Goal: Find specific page/section: Find specific page/section

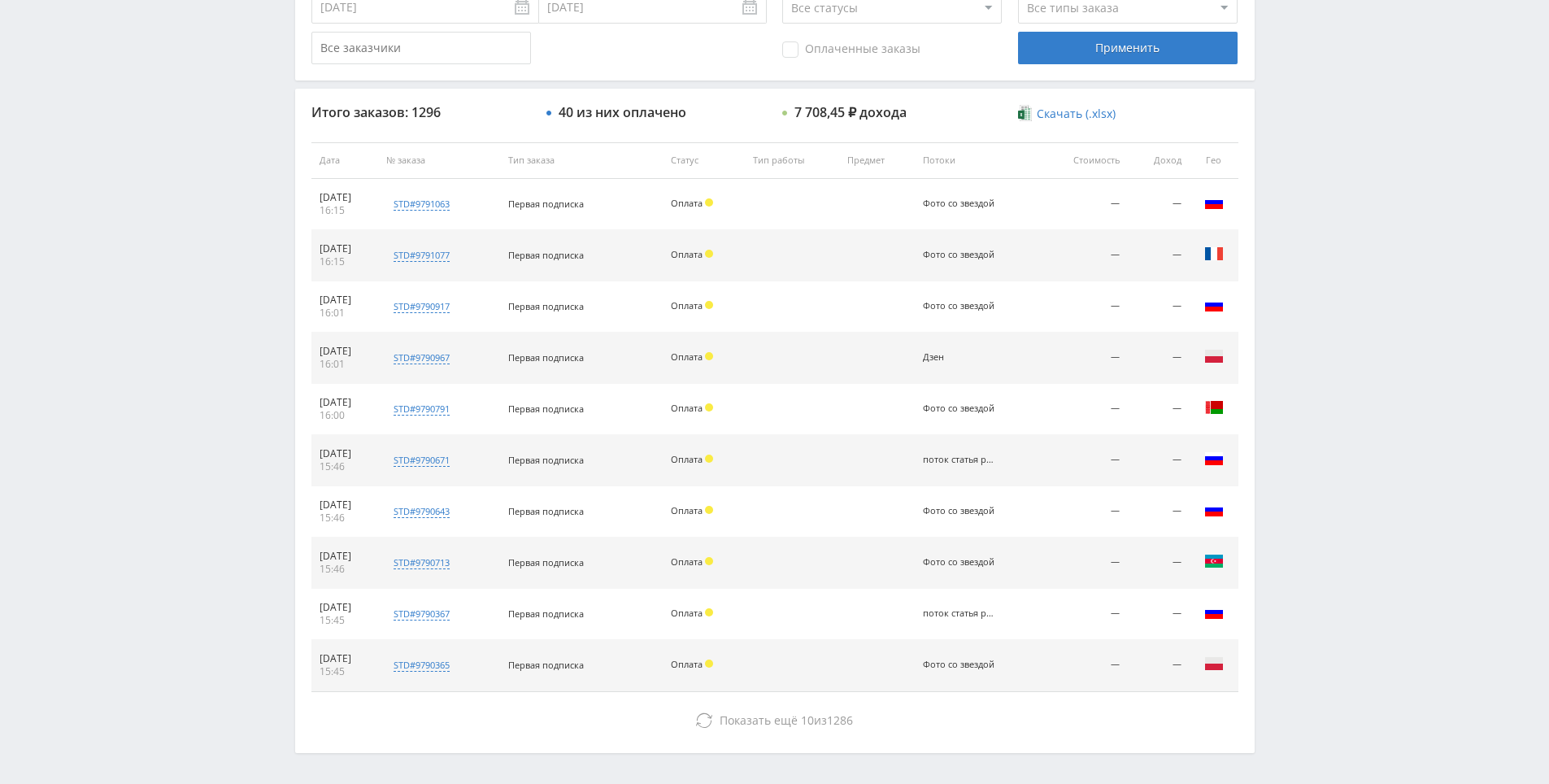
drag, startPoint x: 1313, startPoint y: 466, endPoint x: 1335, endPoint y: 598, distance: 133.8
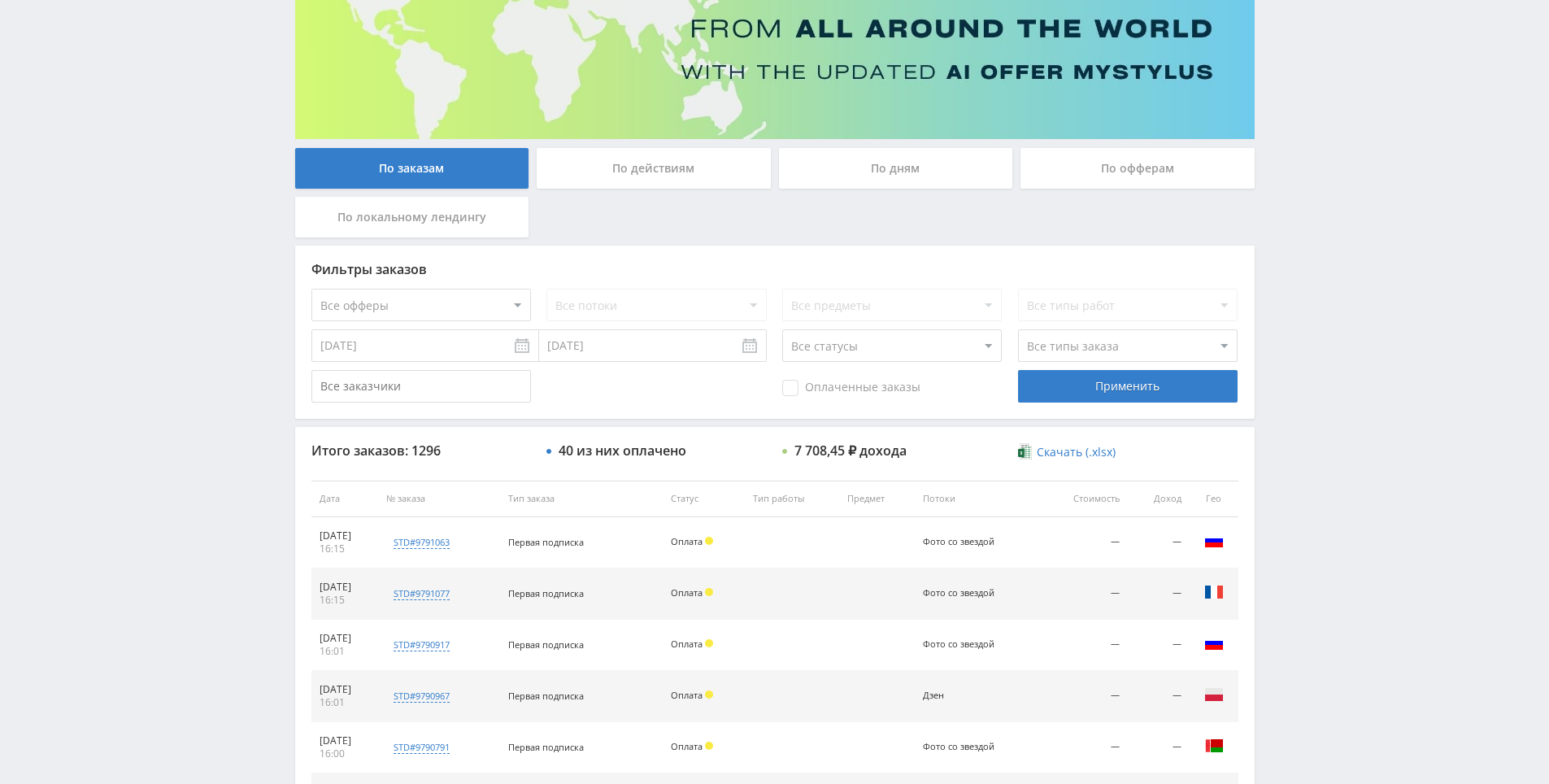
drag, startPoint x: 1293, startPoint y: 552, endPoint x: 1234, endPoint y: 400, distance: 163.0
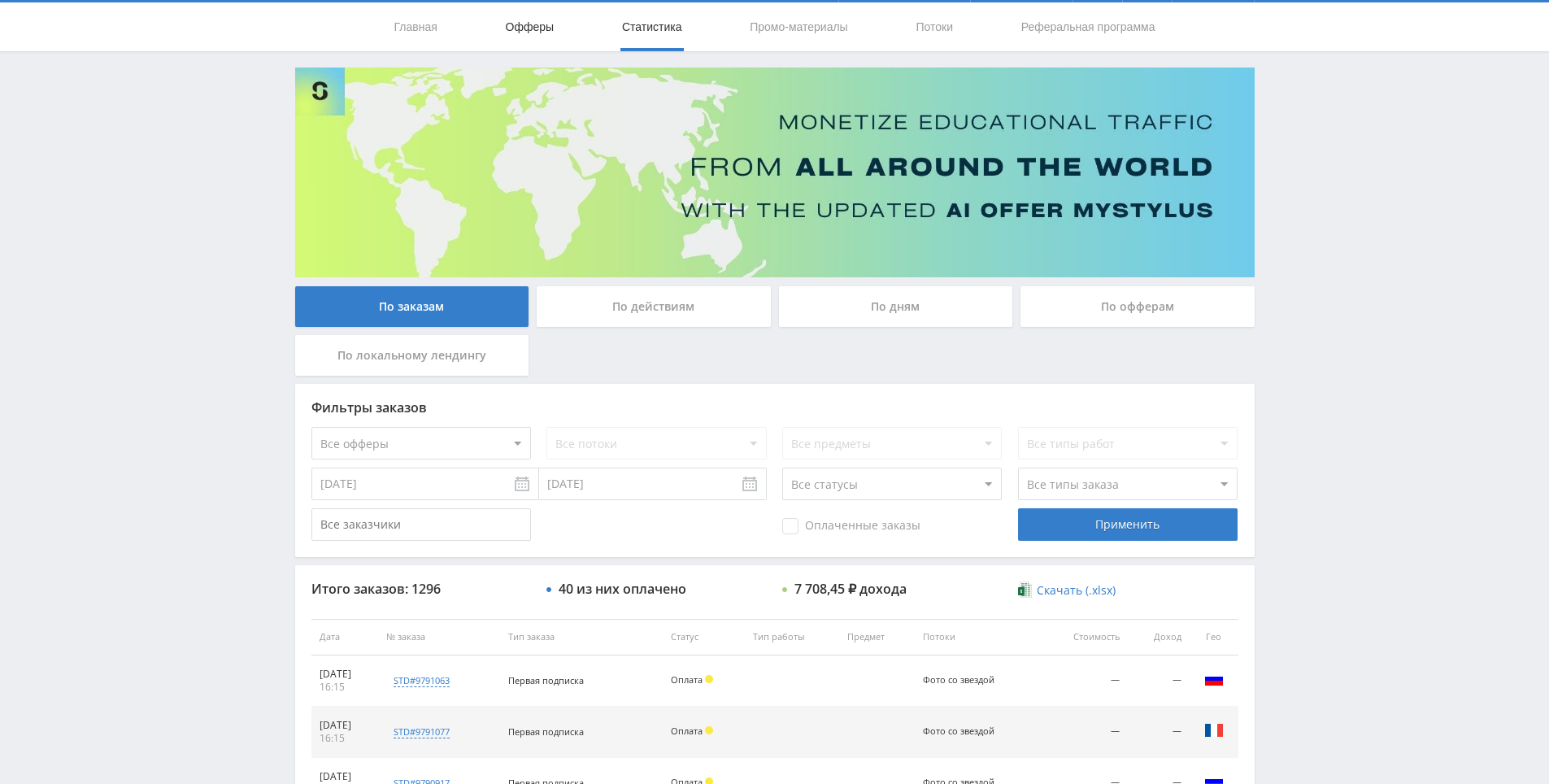
click at [523, 39] on link "Офферы" at bounding box center [530, 27] width 52 height 49
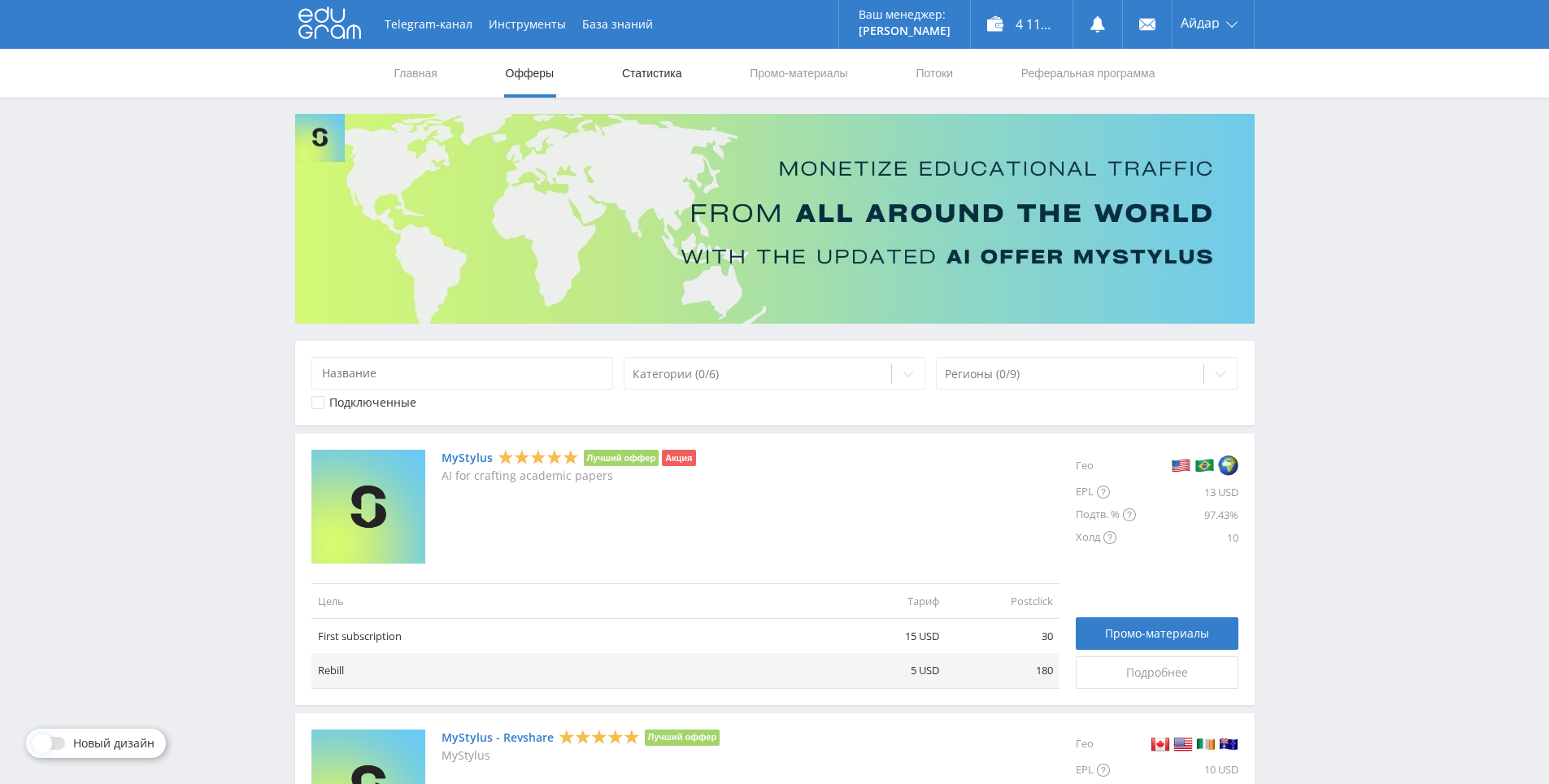
click at [622, 87] on link "Статистика" at bounding box center [652, 73] width 64 height 49
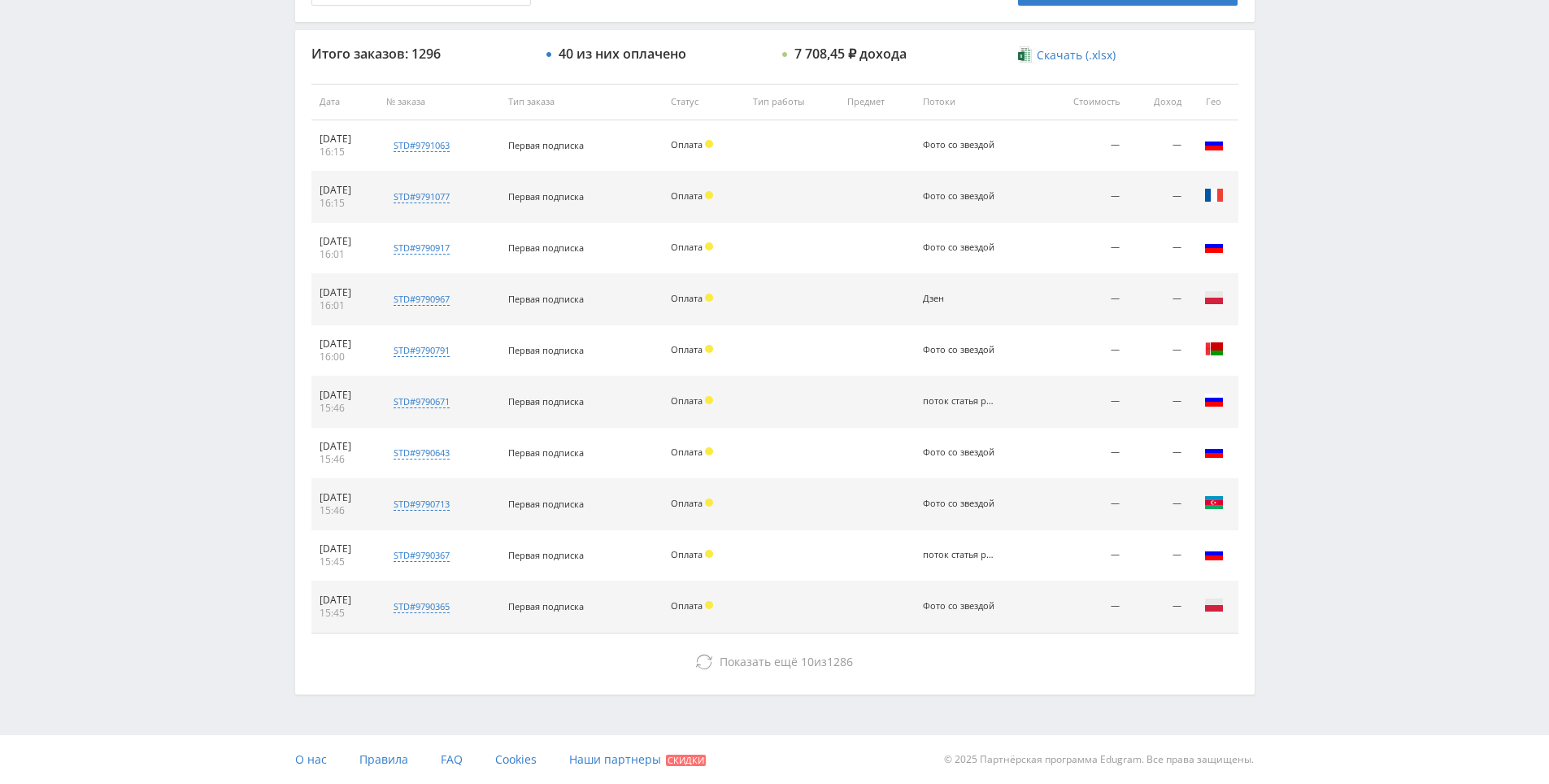
drag, startPoint x: 1305, startPoint y: 365, endPoint x: 1327, endPoint y: 677, distance: 312.8
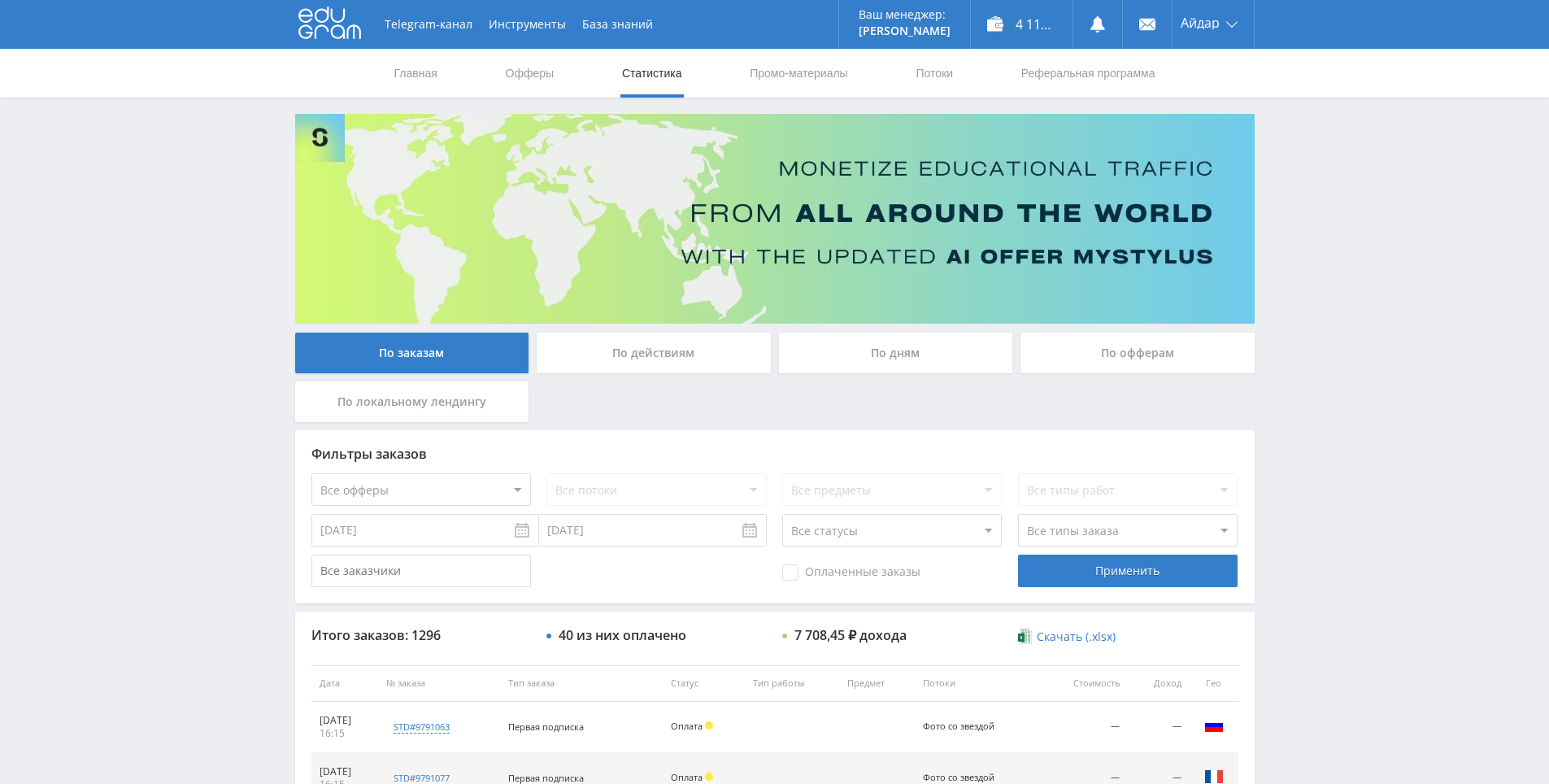
drag, startPoint x: 1327, startPoint y: 677, endPoint x: 1094, endPoint y: 331, distance: 417.1
click at [424, 77] on link "Главная" at bounding box center [416, 73] width 46 height 49
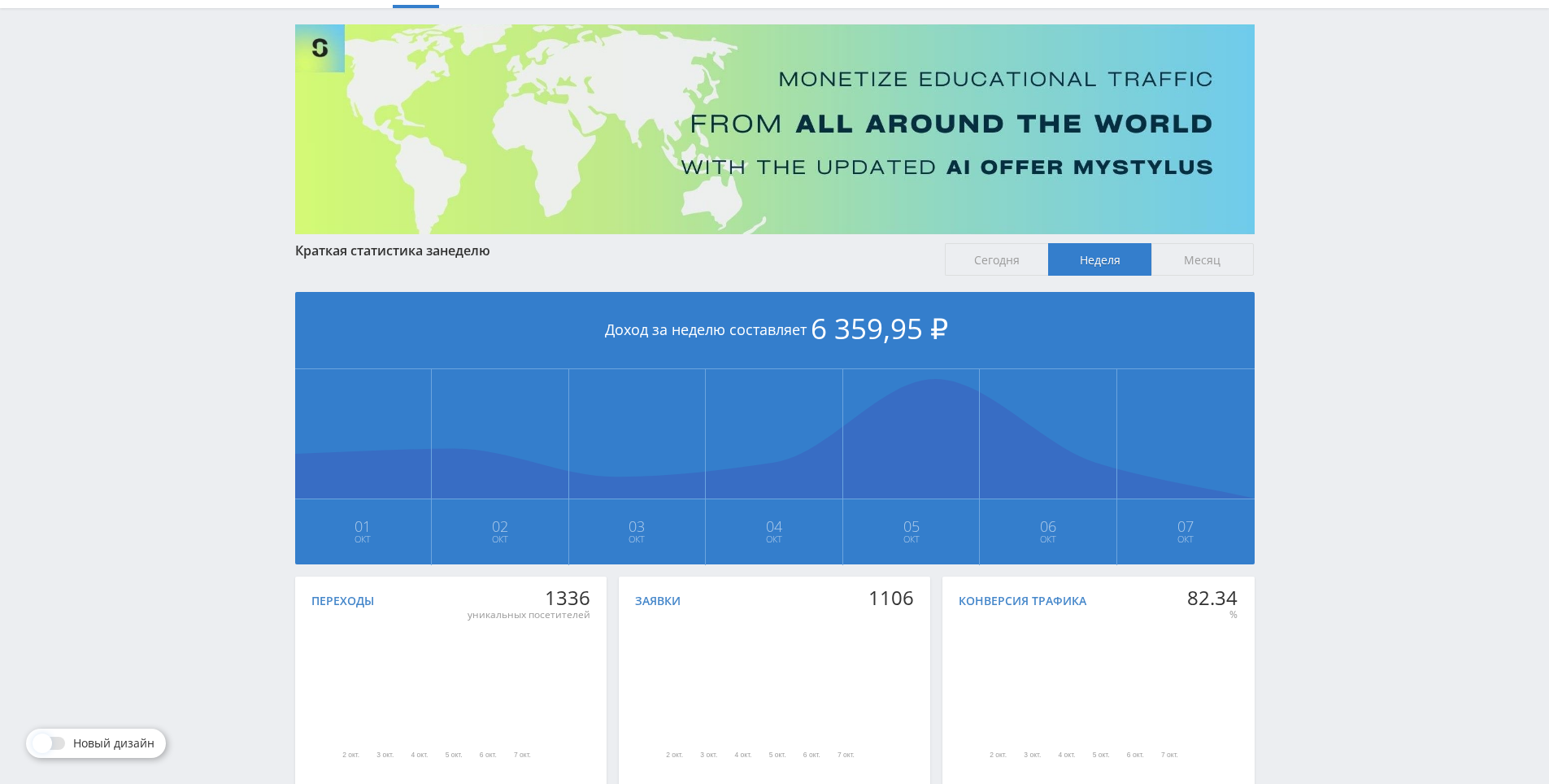
scroll to position [181, 0]
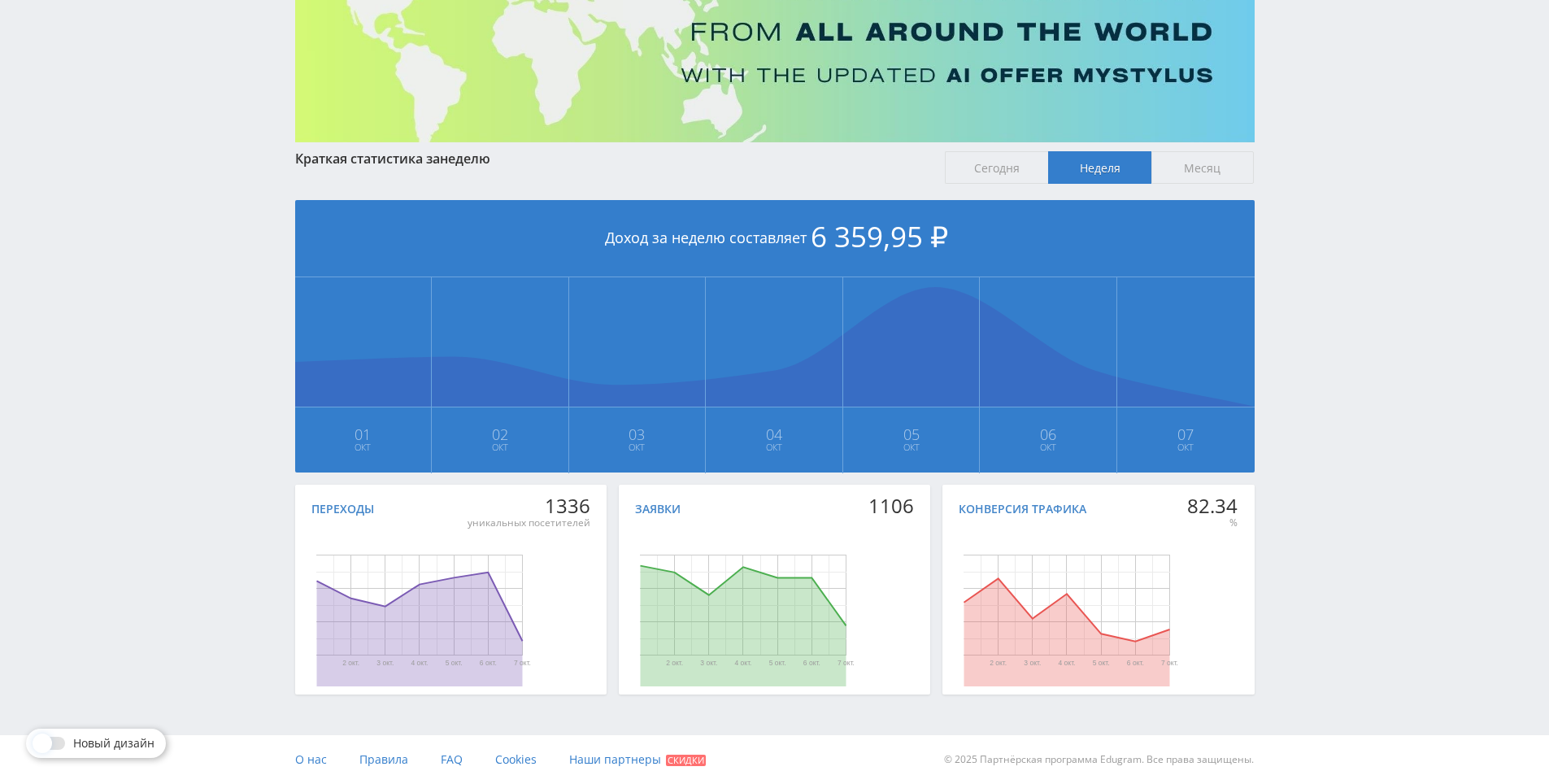
drag, startPoint x: 1302, startPoint y: 448, endPoint x: 1302, endPoint y: 574, distance: 126.0
drag, startPoint x: 1469, startPoint y: 525, endPoint x: 1354, endPoint y: 356, distance: 204.4
click at [1354, 356] on div "Telegram-канал Инструменты База знаний Ваш менеджер: Alex Alex Online @edugram_…" at bounding box center [774, 301] width 1549 height 965
drag, startPoint x: 1354, startPoint y: 356, endPoint x: 1330, endPoint y: 281, distance: 78.7
click at [1352, 356] on div "Telegram-канал Инструменты База знаний Ваш менеджер: Alex Alex Online @edugram_…" at bounding box center [774, 301] width 1549 height 965
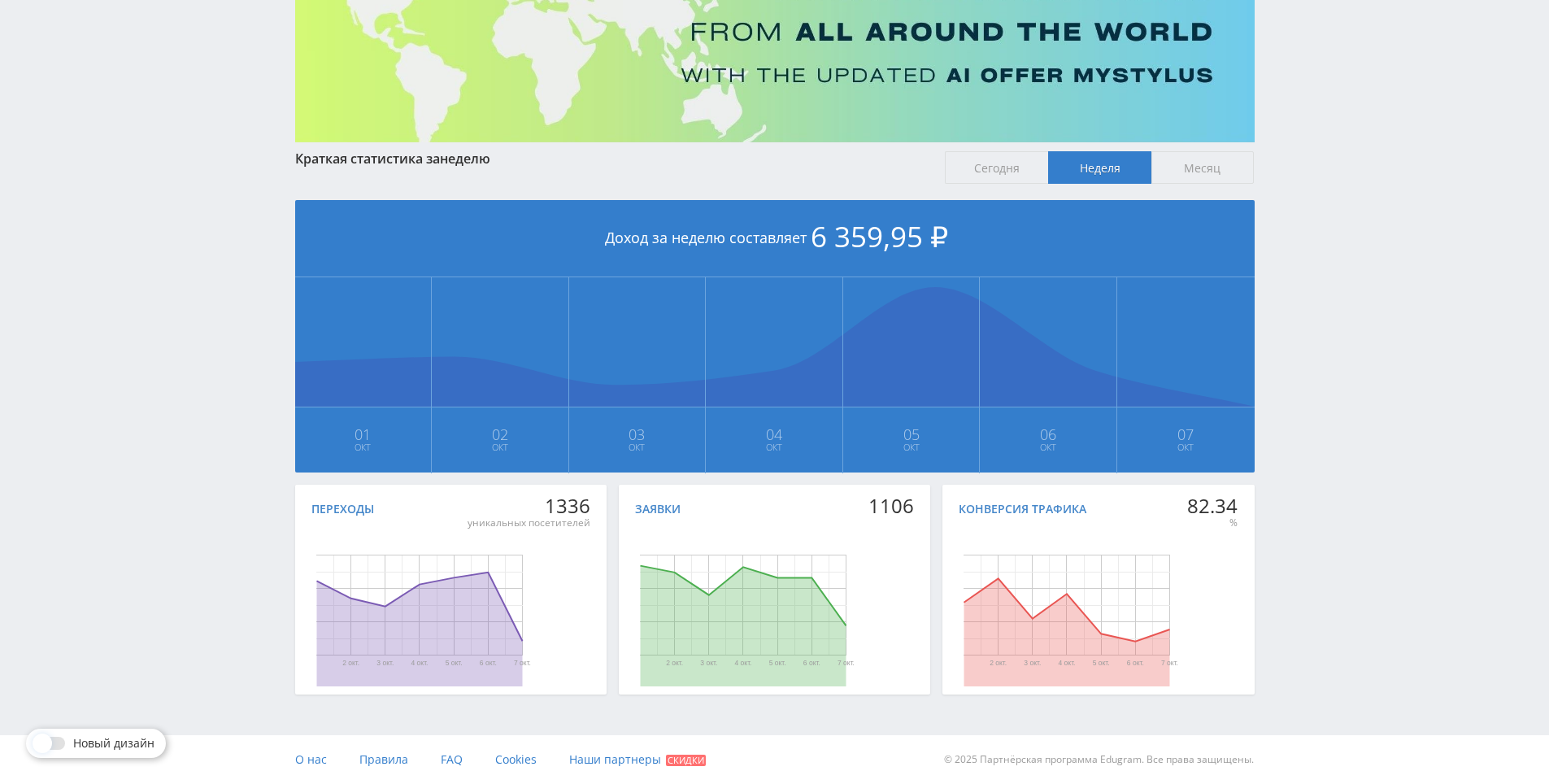
click at [1329, 269] on div "Telegram-канал Инструменты База знаний Ваш менеджер: Alex Alex Online @edugram_…" at bounding box center [774, 301] width 1549 height 965
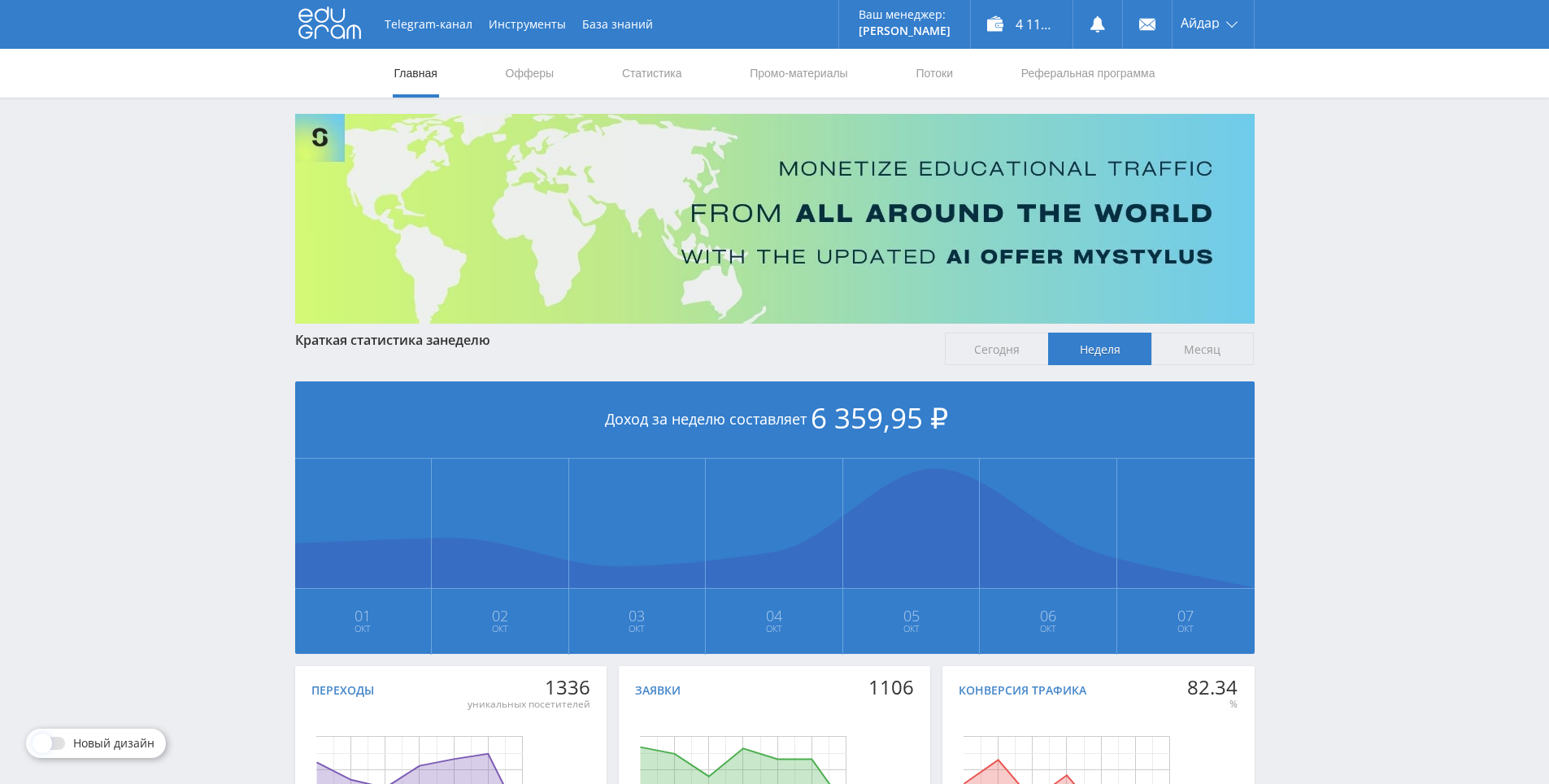
drag, startPoint x: 1307, startPoint y: 323, endPoint x: 1159, endPoint y: 97, distance: 270.1
